Goal: Task Accomplishment & Management: Manage account settings

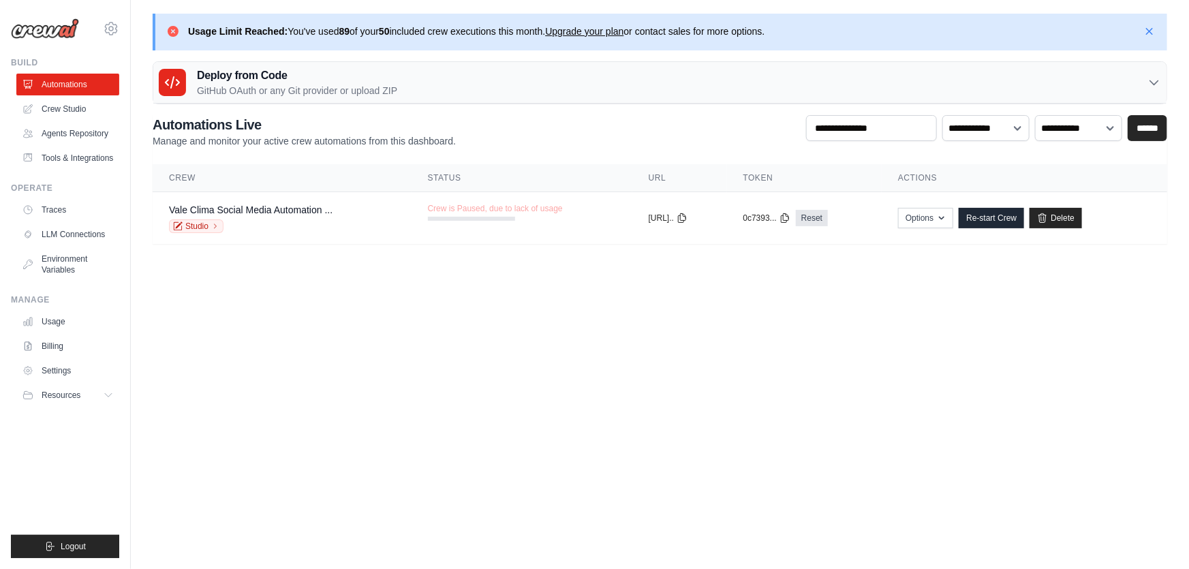
click at [172, 29] on icon at bounding box center [173, 31] width 11 height 11
click at [1147, 32] on icon "button" at bounding box center [1150, 31] width 14 height 14
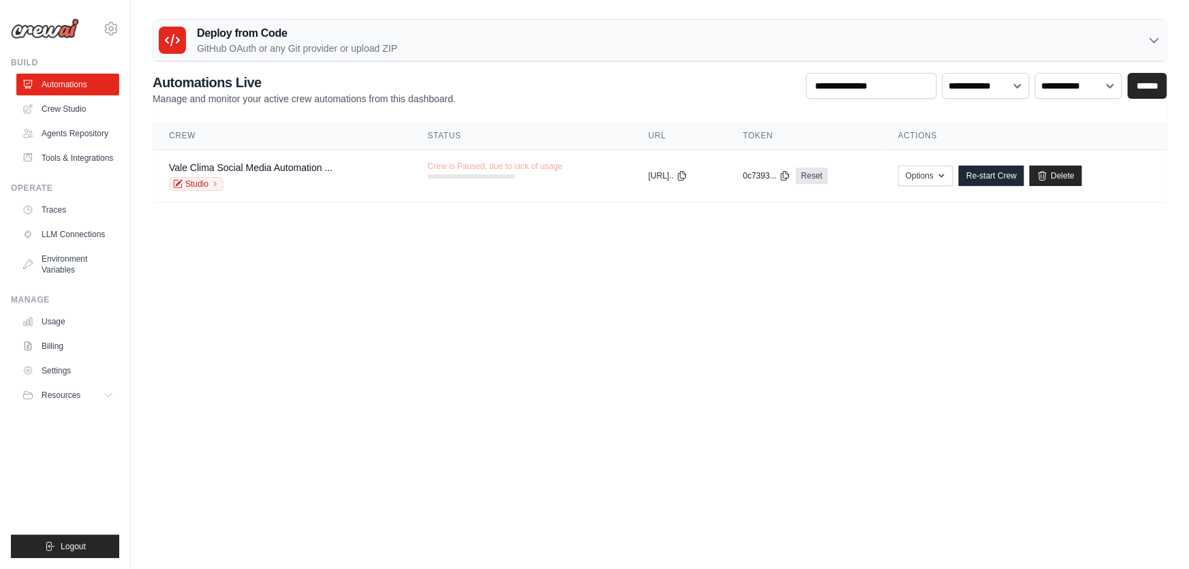
click at [639, 319] on body "[EMAIL_ADDRESS][DOMAIN_NAME] Settings Build Automations" at bounding box center [594, 284] width 1189 height 569
click at [588, 393] on body "[EMAIL_ADDRESS][DOMAIN_NAME] Settings Build Automations" at bounding box center [594, 284] width 1189 height 569
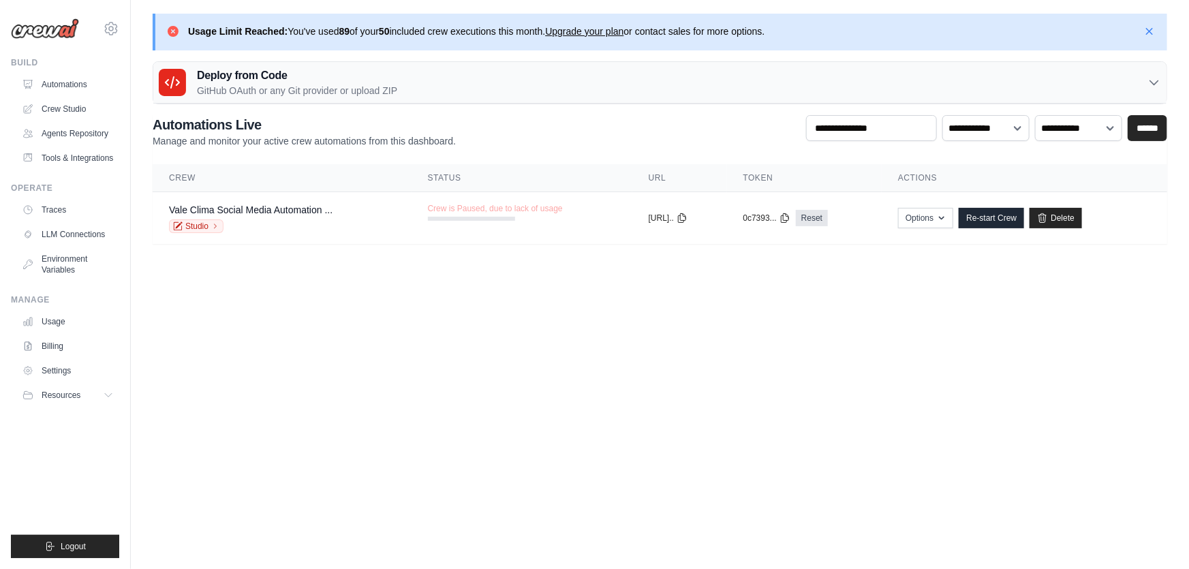
click at [602, 31] on link "Upgrade your plan" at bounding box center [584, 31] width 78 height 11
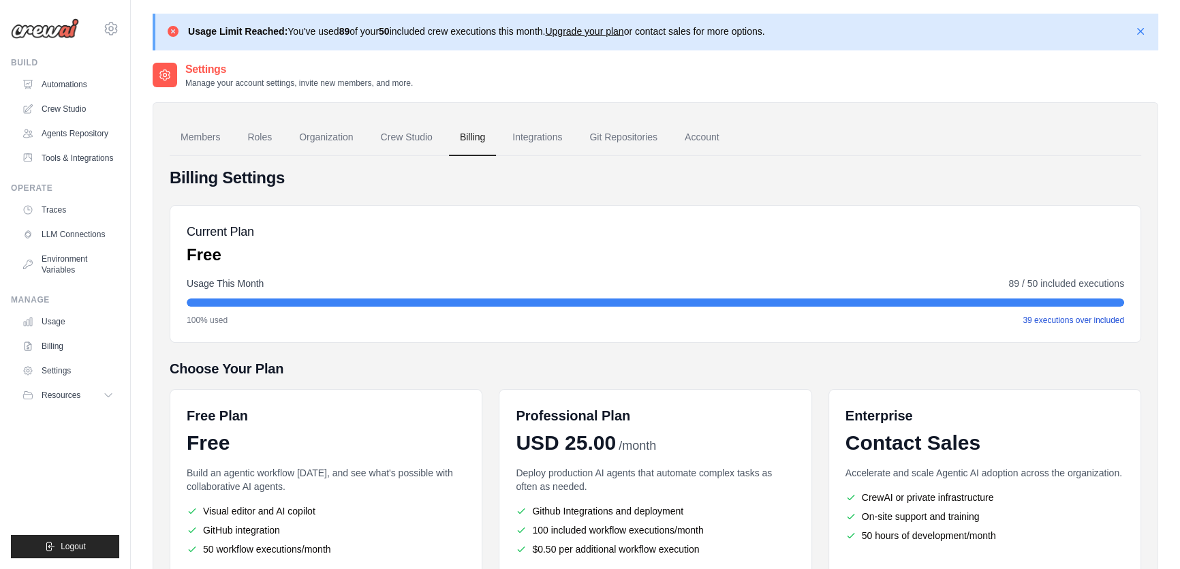
scroll to position [136, 0]
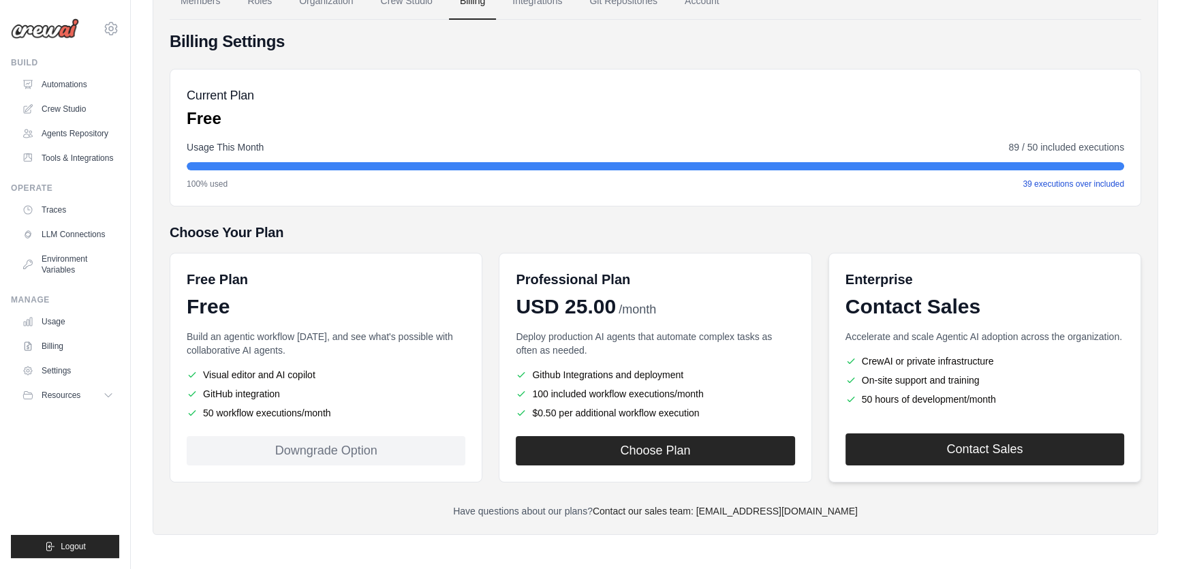
click at [1027, 444] on link "Contact Sales" at bounding box center [985, 449] width 279 height 32
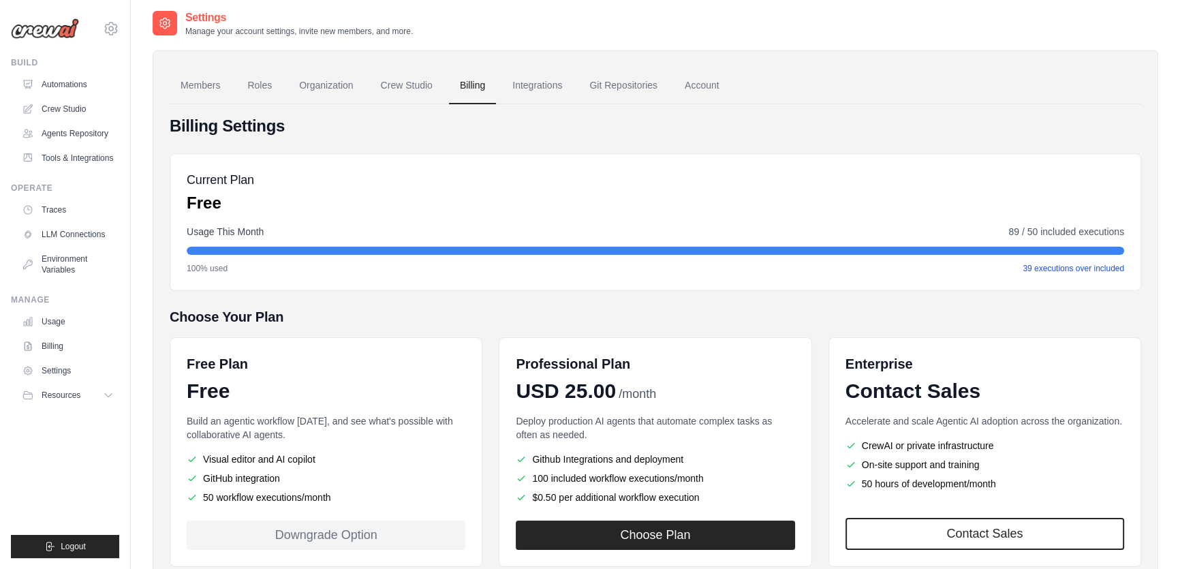
scroll to position [0, 0]
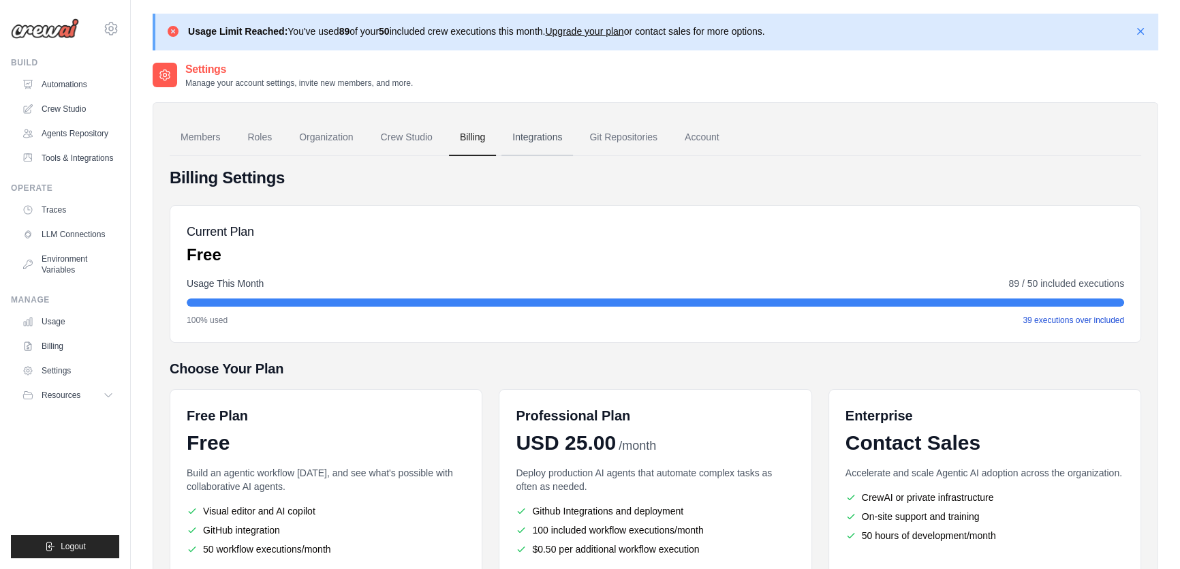
click at [548, 136] on link "Integrations" at bounding box center [538, 137] width 72 height 37
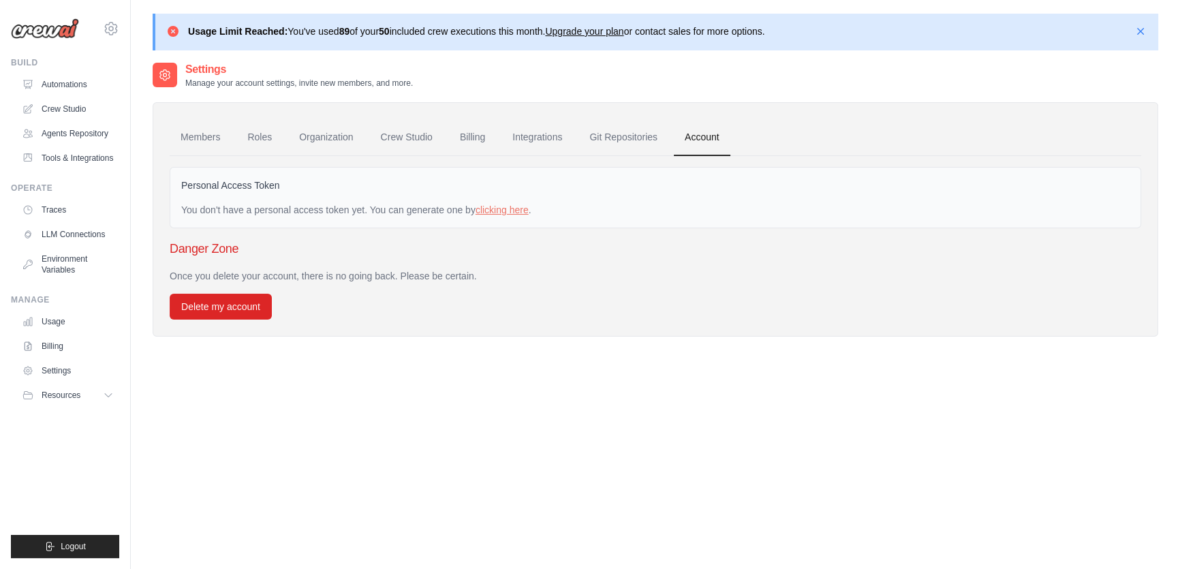
click at [703, 138] on link "Account" at bounding box center [702, 137] width 57 height 37
click at [192, 132] on link "Members" at bounding box center [200, 137] width 61 height 37
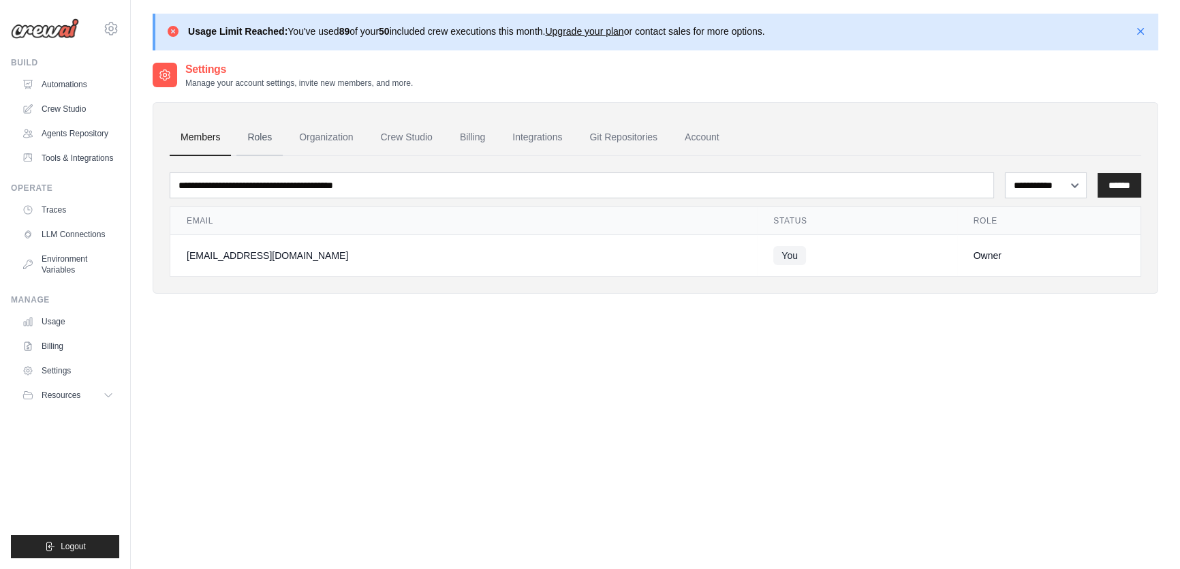
click at [277, 136] on link "Roles" at bounding box center [260, 137] width 46 height 37
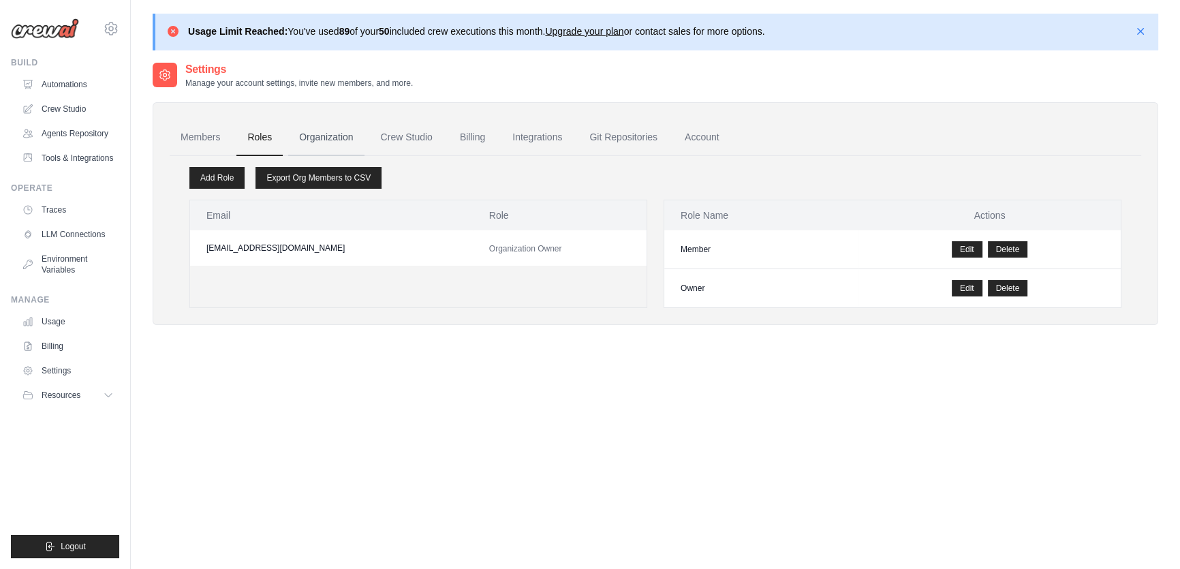
click at [362, 140] on link "Organization" at bounding box center [326, 137] width 76 height 37
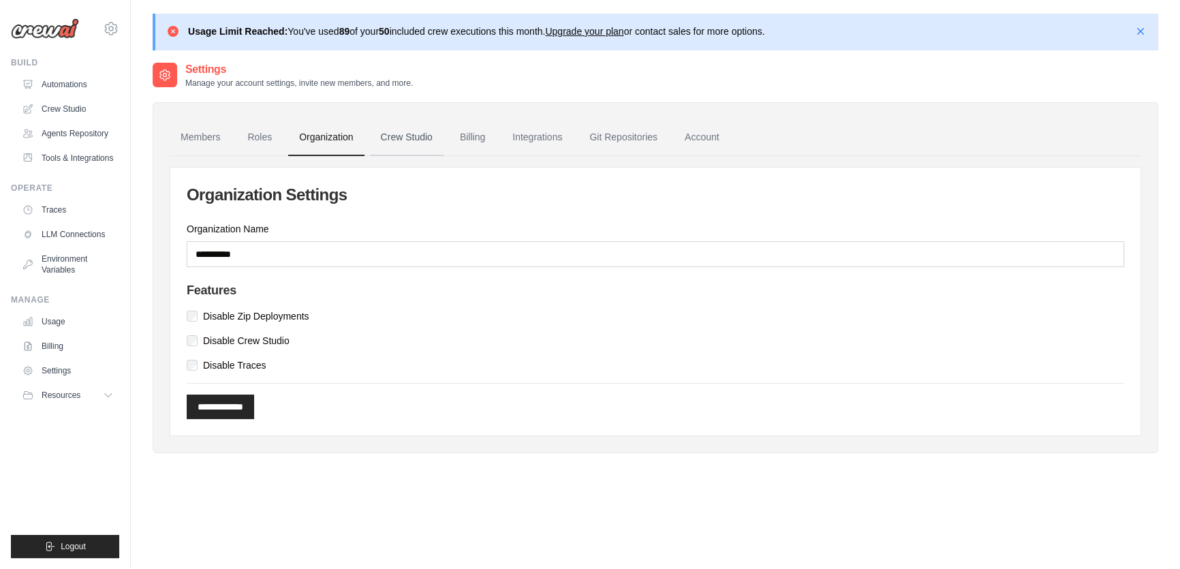
click at [402, 135] on link "Crew Studio" at bounding box center [407, 137] width 74 height 37
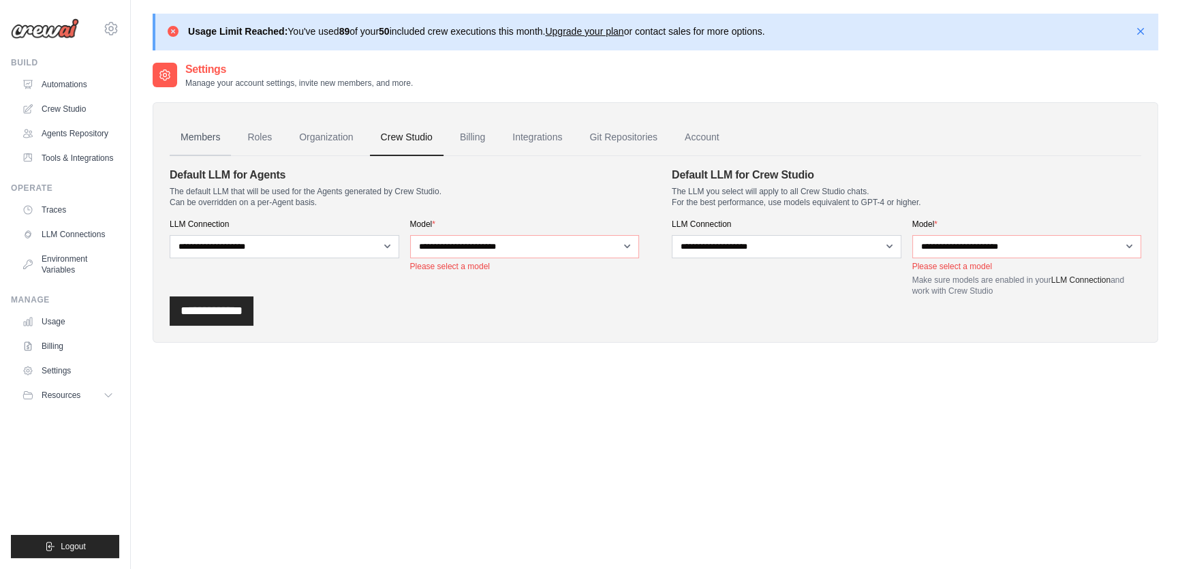
click at [196, 139] on link "Members" at bounding box center [200, 137] width 61 height 37
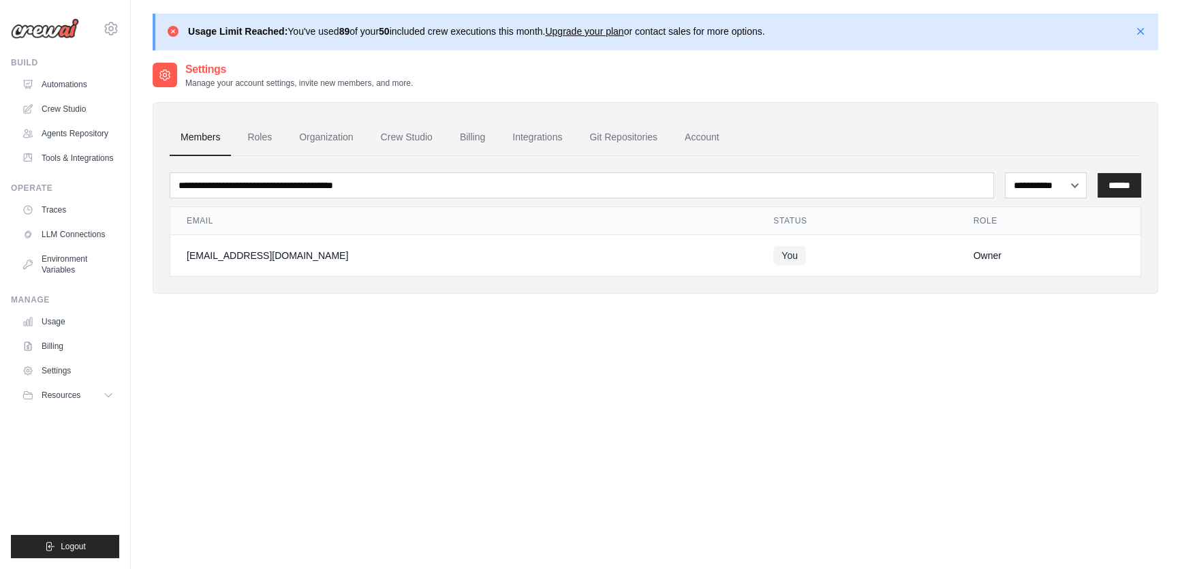
click at [196, 139] on link "Members" at bounding box center [200, 137] width 61 height 37
click at [76, 77] on link "Automations" at bounding box center [69, 85] width 103 height 22
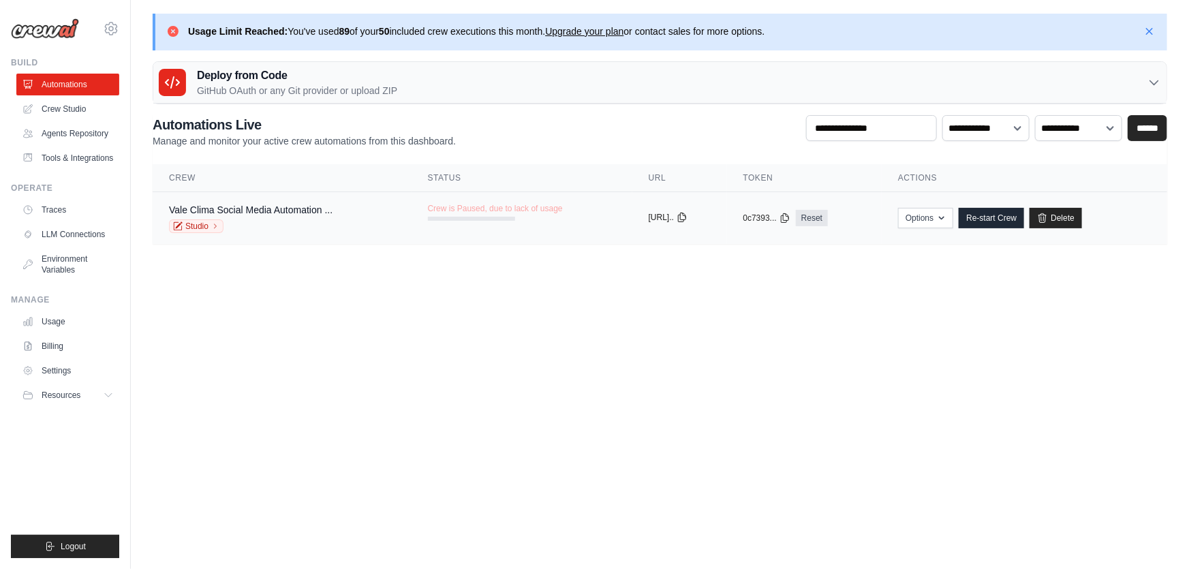
click at [688, 217] on icon at bounding box center [682, 217] width 11 height 11
click at [524, 151] on div "**********" at bounding box center [660, 179] width 1015 height 129
